Goal: Task Accomplishment & Management: Manage account settings

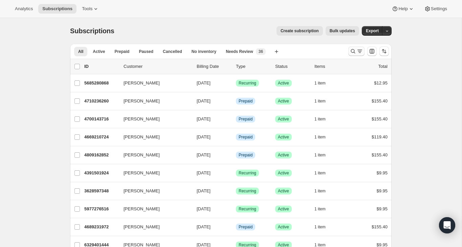
click at [351, 52] on icon "Search and filter results" at bounding box center [353, 51] width 7 height 7
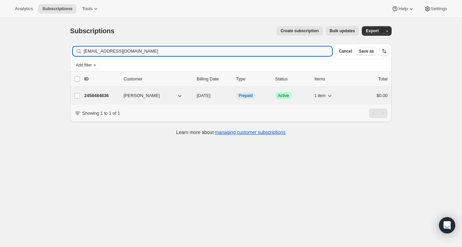
type input "[EMAIL_ADDRESS][DOMAIN_NAME]"
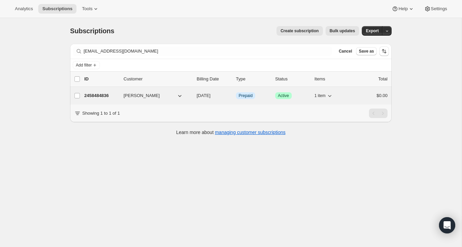
click at [362, 100] on div "2458484836 [PERSON_NAME] [DATE] Info Prepaid Success Active 1 item $0.00" at bounding box center [236, 95] width 304 height 9
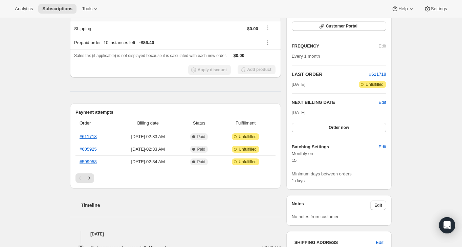
scroll to position [101, 0]
click at [89, 174] on icon "Next" at bounding box center [89, 177] width 7 height 7
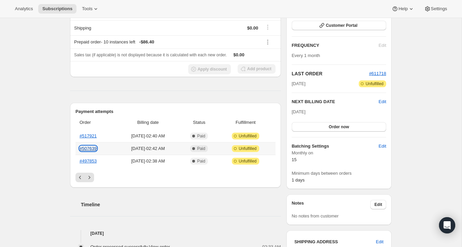
click at [91, 147] on link "#507639" at bounding box center [88, 148] width 17 height 5
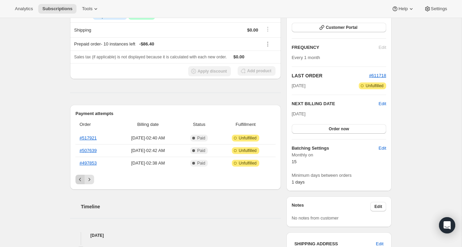
click at [80, 175] on button "Previous" at bounding box center [80, 178] width 9 height 9
click at [81, 179] on icon "Previous" at bounding box center [80, 179] width 7 height 7
click at [92, 151] on link "#605925" at bounding box center [88, 150] width 17 height 5
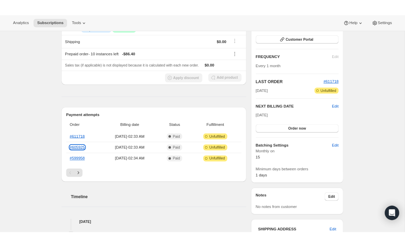
scroll to position [0, 0]
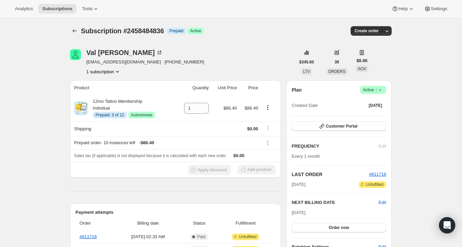
click at [376, 90] on span "|" at bounding box center [376, 89] width 1 height 5
click at [369, 113] on span "Cancel subscription" at bounding box center [371, 114] width 38 height 5
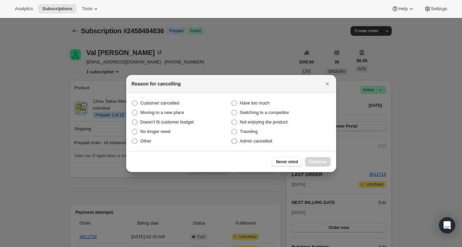
click at [285, 144] on label "Admin cancelled" at bounding box center [281, 140] width 100 height 9
click at [232, 139] on input "Admin cancelled" at bounding box center [232, 138] width 0 height 0
radio input "true"
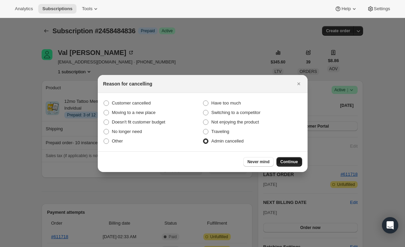
click at [296, 163] on span "Continue" at bounding box center [290, 161] width 18 height 5
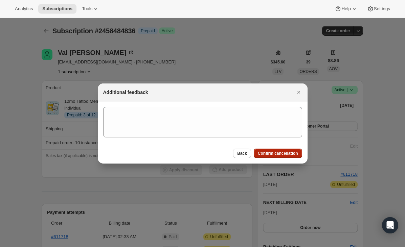
click at [286, 152] on span "Confirm cancellation" at bounding box center [278, 152] width 40 height 5
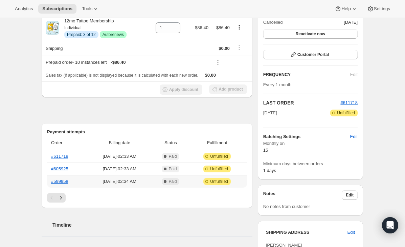
scroll to position [112, 0]
click at [61, 170] on link "#605925" at bounding box center [59, 168] width 17 height 5
